Goal: Find specific page/section: Find specific page/section

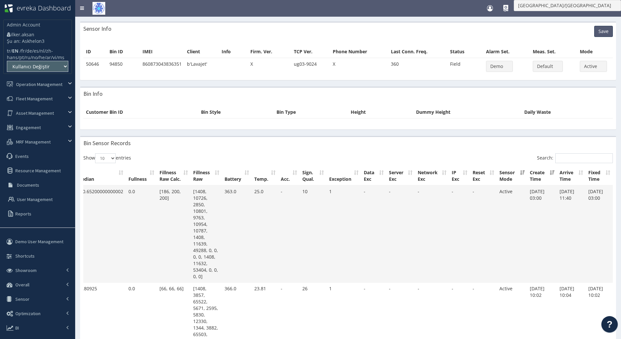
scroll to position [0, 1]
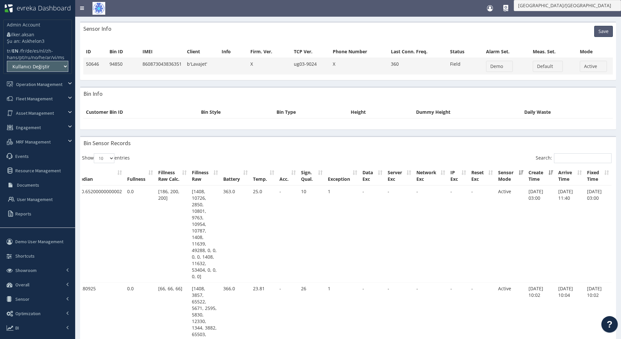
click at [160, 65] on td "860873043836351" at bounding box center [162, 66] width 44 height 17
copy td "860873043836351"
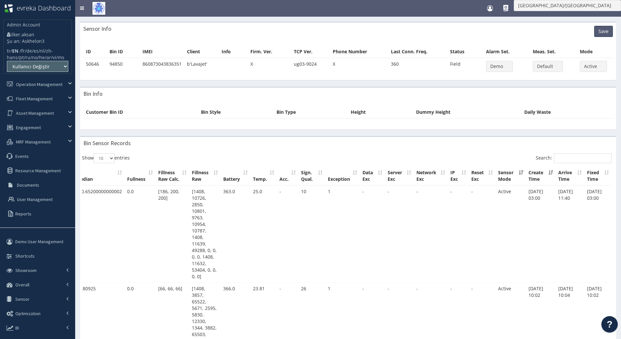
click at [334, 46] on th "Phone Number" at bounding box center [359, 52] width 59 height 12
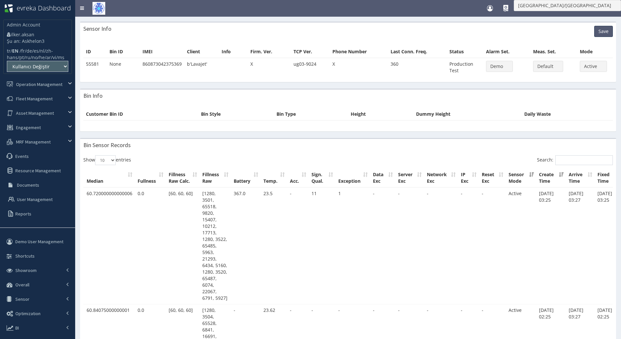
scroll to position [0, 59]
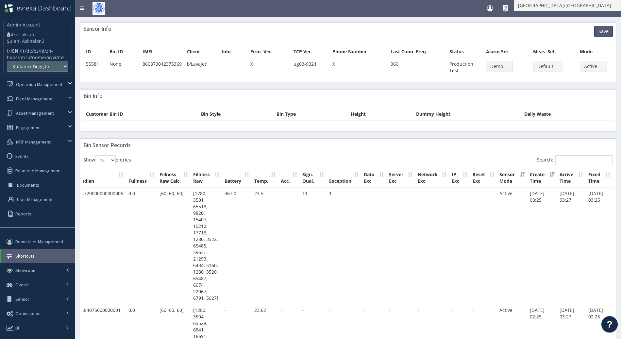
scroll to position [0, 1]
